Goal: Task Accomplishment & Management: Use online tool/utility

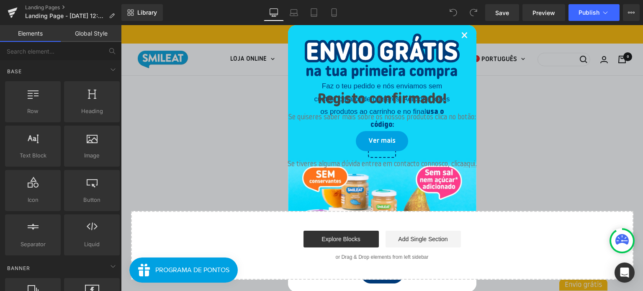
click at [461, 37] on link "×" at bounding box center [464, 37] width 7 height 26
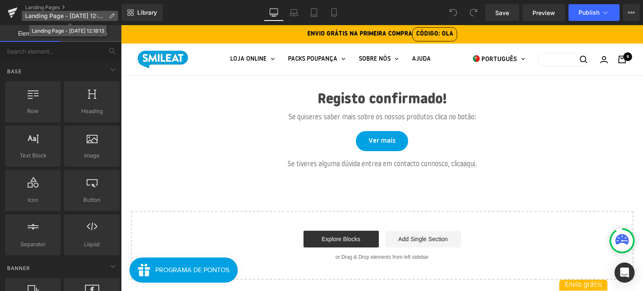
click at [112, 13] on icon at bounding box center [112, 16] width 6 height 6
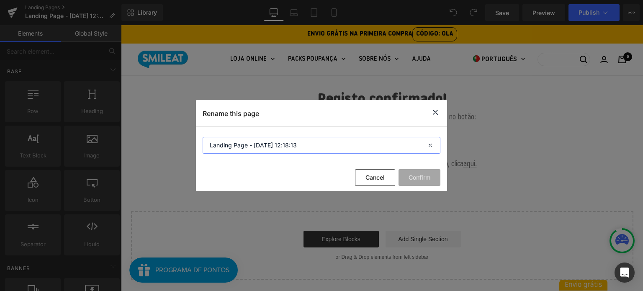
drag, startPoint x: 301, startPoint y: 144, endPoint x: 196, endPoint y: 147, distance: 104.3
click at [0, 0] on section "Landing Page - [DATE] 12:18:13" at bounding box center [0, 0] width 0 height 0
type input "Registro confirmado"
click at [426, 181] on button "Confirm" at bounding box center [420, 177] width 42 height 17
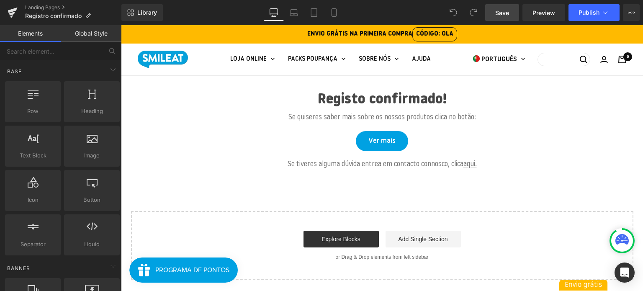
click at [513, 15] on link "Save" at bounding box center [502, 12] width 34 height 17
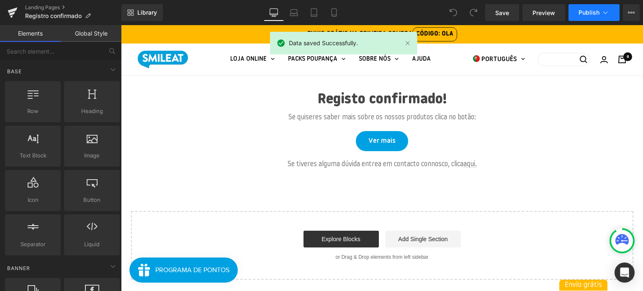
click at [592, 15] on span "Publish" at bounding box center [589, 12] width 21 height 7
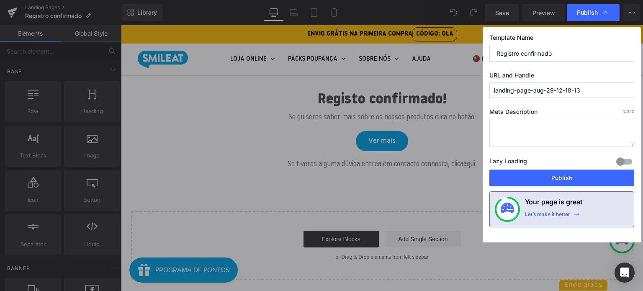
drag, startPoint x: 583, startPoint y: 91, endPoint x: 482, endPoint y: 91, distance: 100.5
click at [483, 91] on div "Template Name Registro confirmado URL and Handle landing-page-aug-29-12-18-13 M…" at bounding box center [562, 134] width 158 height 215
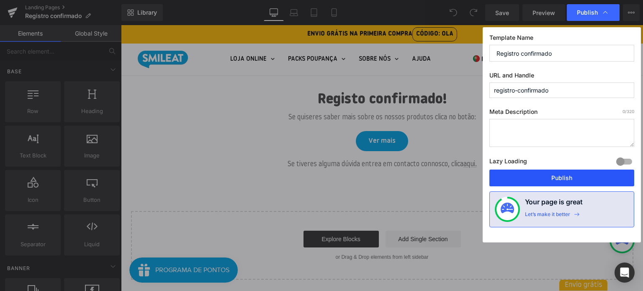
type input "registro-confirmado"
click at [593, 179] on button "Publish" at bounding box center [561, 178] width 145 height 17
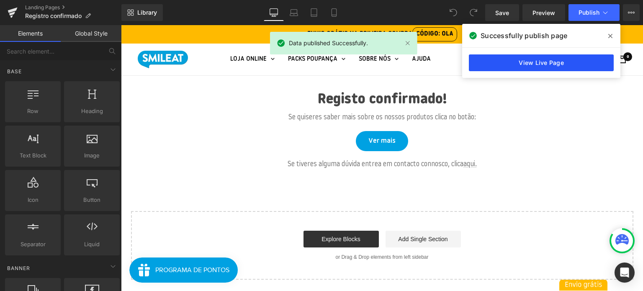
click at [550, 62] on link "View Live Page" at bounding box center [541, 62] width 145 height 17
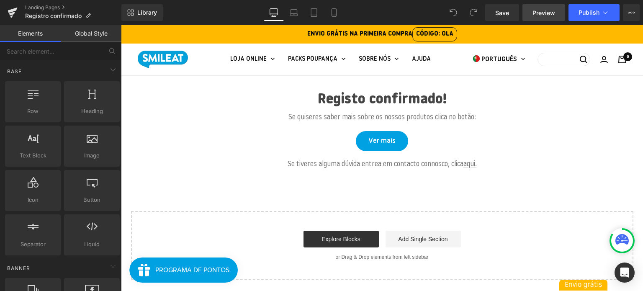
click at [542, 15] on span "Preview" at bounding box center [543, 12] width 23 height 9
click at [625, 15] on button "View Live Page View with current Template Save Template to Library Schedule Pub…" at bounding box center [631, 12] width 17 height 17
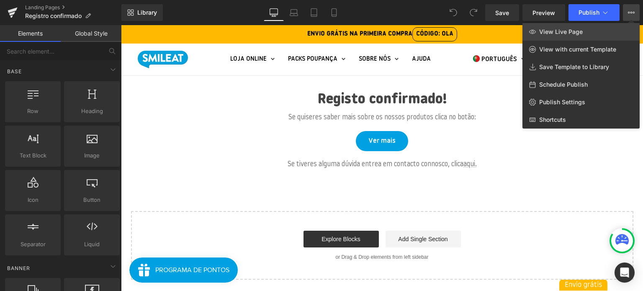
click at [610, 33] on link "View Live Page" at bounding box center [580, 32] width 117 height 18
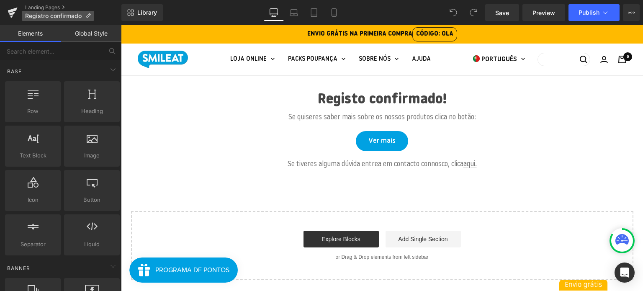
click at [87, 15] on icon at bounding box center [88, 16] width 6 height 6
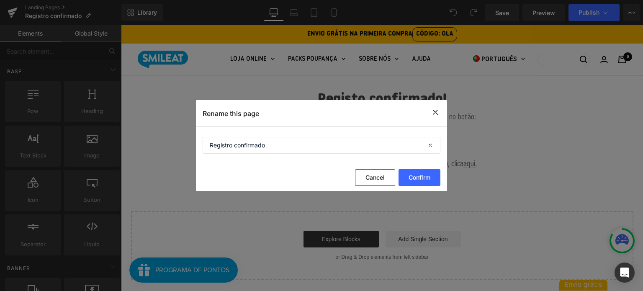
click at [435, 113] on icon at bounding box center [435, 112] width 10 height 10
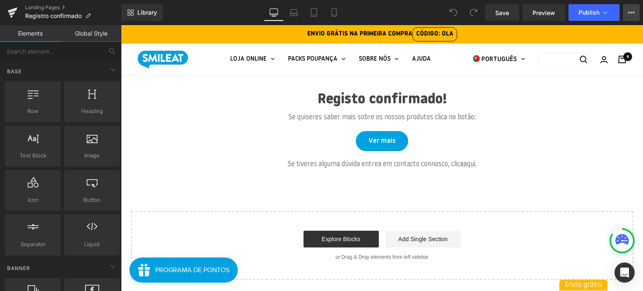
click at [633, 18] on button "View Live Page View with current Template Save Template to Library Schedule Pub…" at bounding box center [631, 12] width 17 height 17
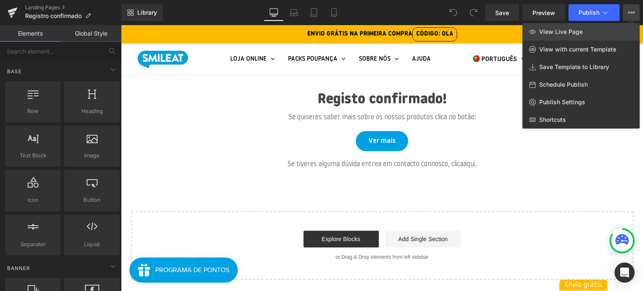
click at [605, 36] on link "View Live Page" at bounding box center [580, 32] width 117 height 18
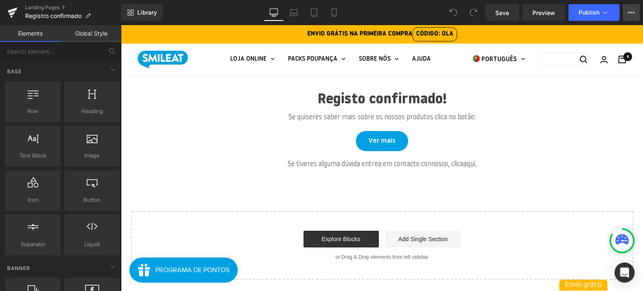
click at [631, 12] on icon at bounding box center [631, 12] width 7 height 7
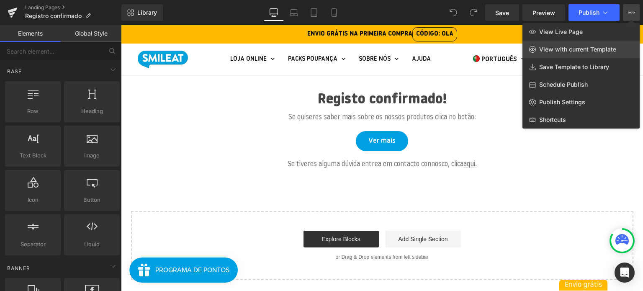
click at [611, 51] on span "View with current Template" at bounding box center [577, 50] width 77 height 8
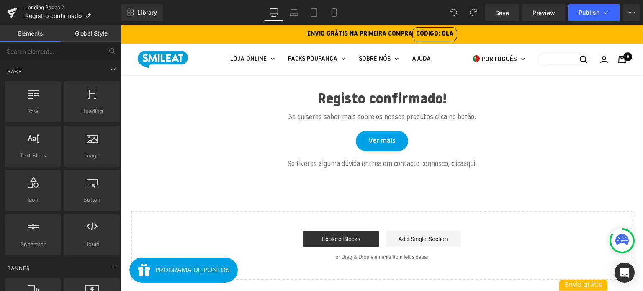
click at [40, 8] on link "Landing Pages" at bounding box center [73, 7] width 96 height 7
